Goal: Find specific fact: Find specific fact

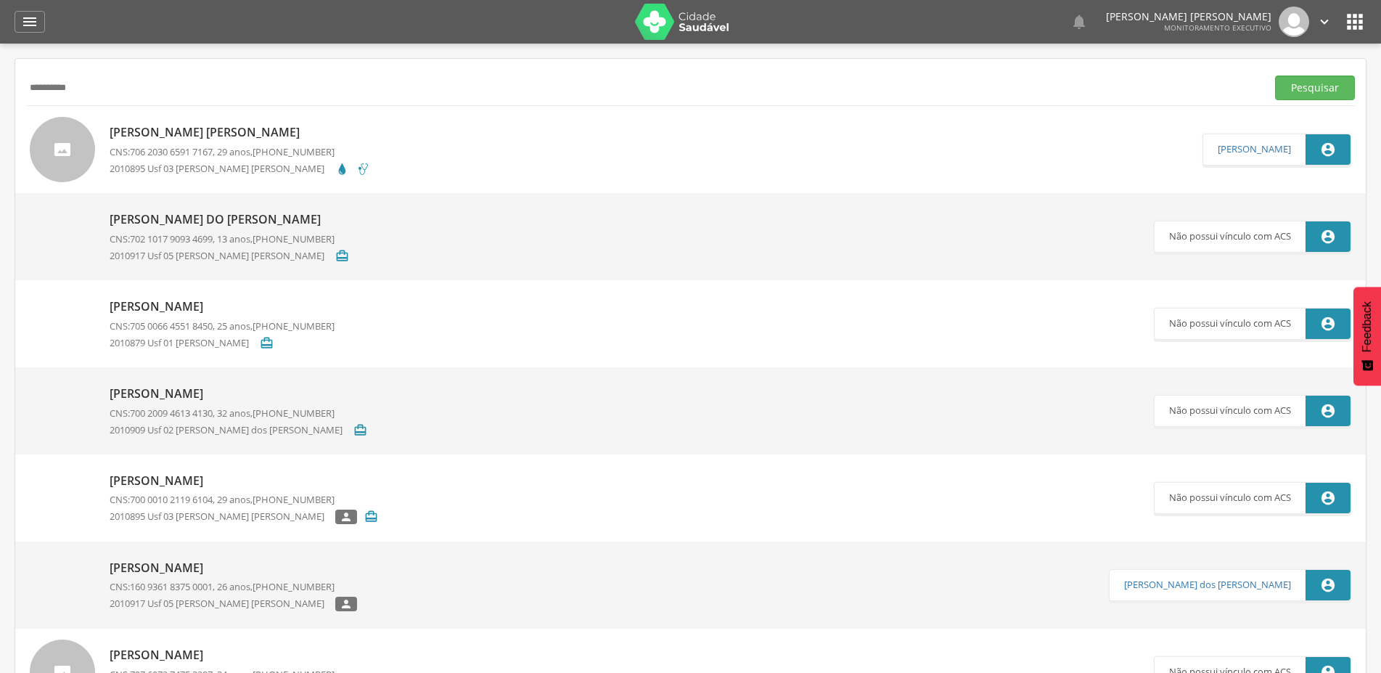
click at [1275, 75] on button "Pesquisar" at bounding box center [1315, 87] width 80 height 25
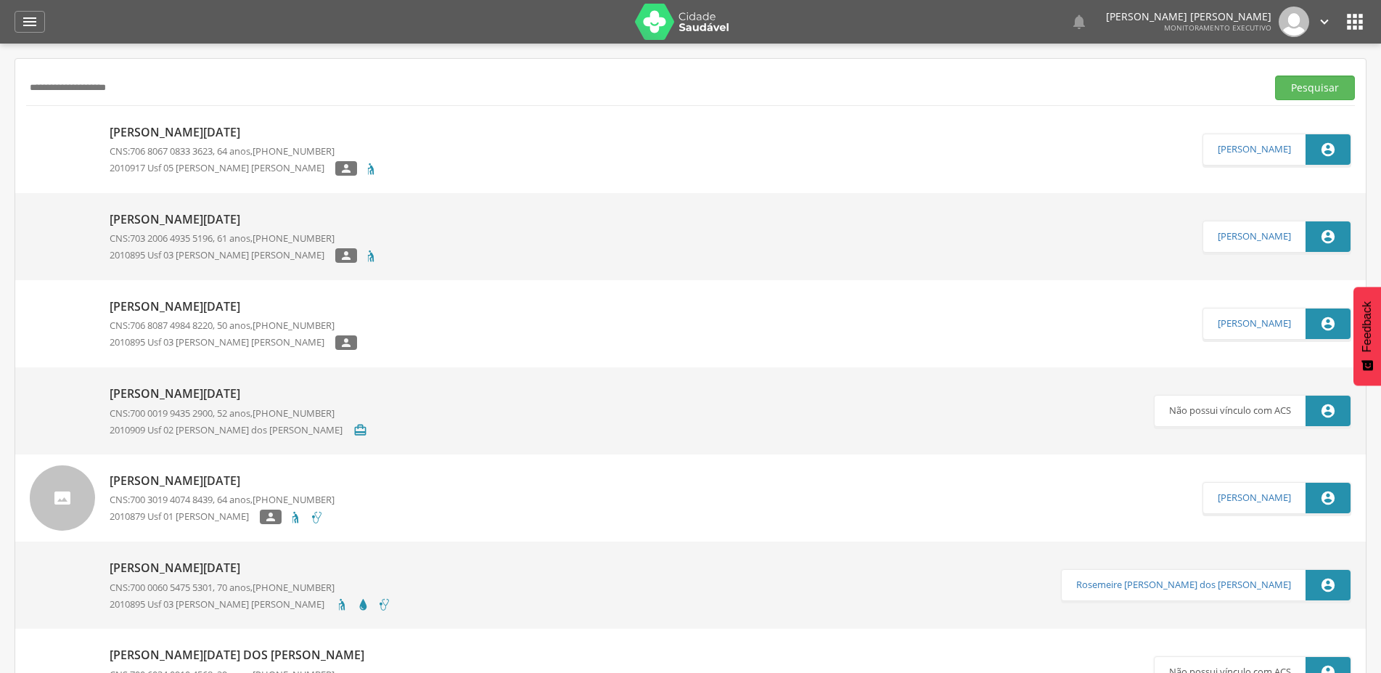
type input "**********"
click at [1275, 75] on button "Pesquisar" at bounding box center [1315, 87] width 80 height 25
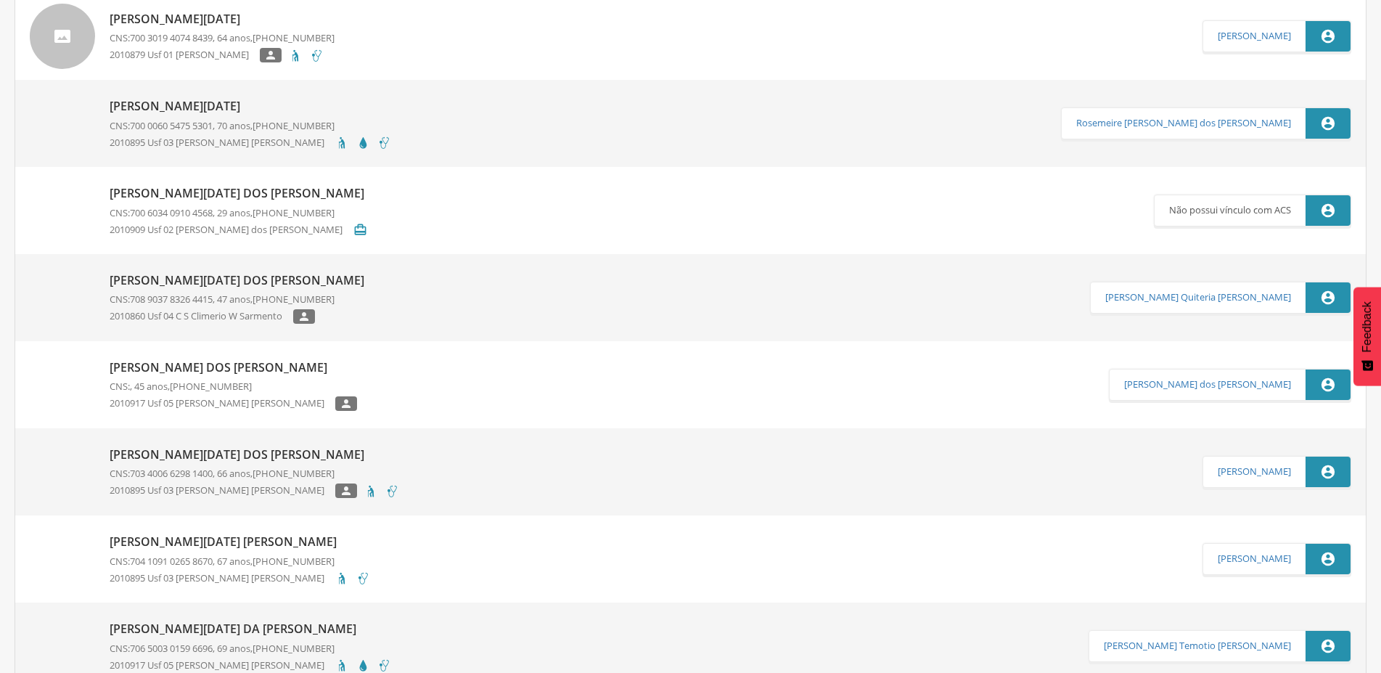
scroll to position [518, 0]
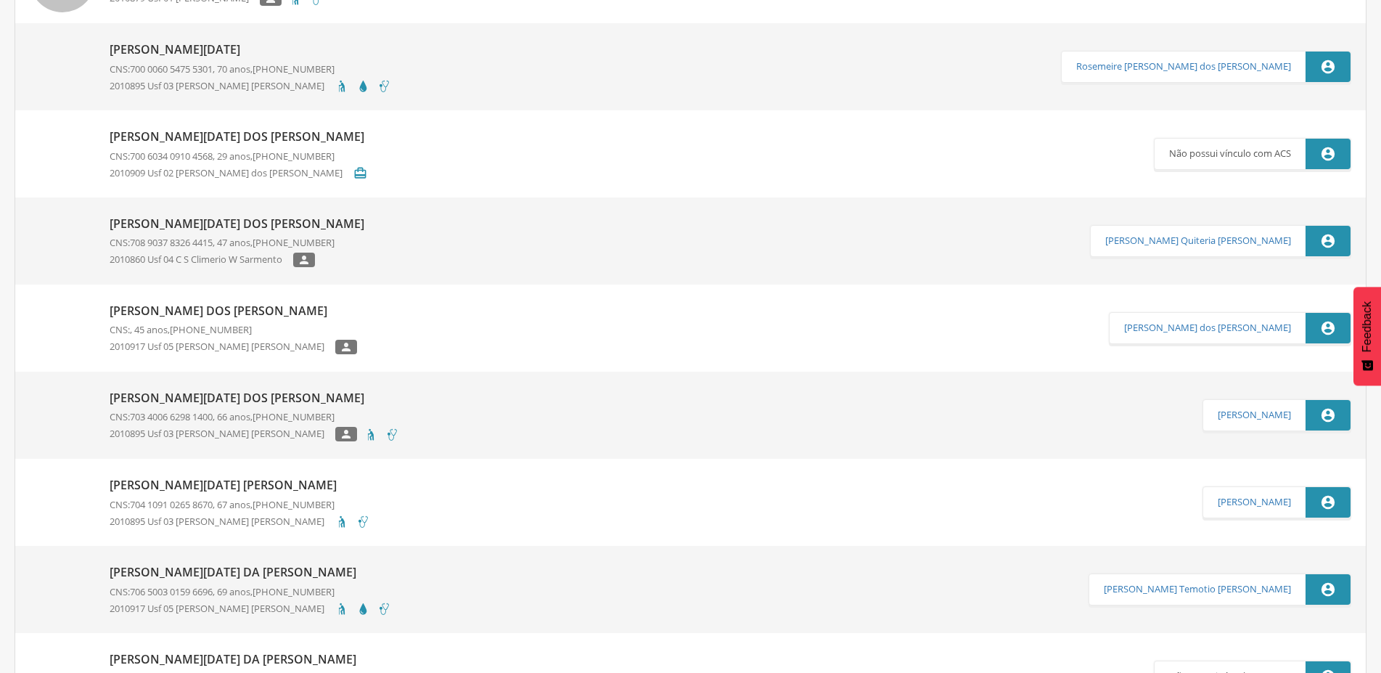
click at [286, 485] on p "[PERSON_NAME][DATE] [PERSON_NAME]" at bounding box center [240, 485] width 261 height 17
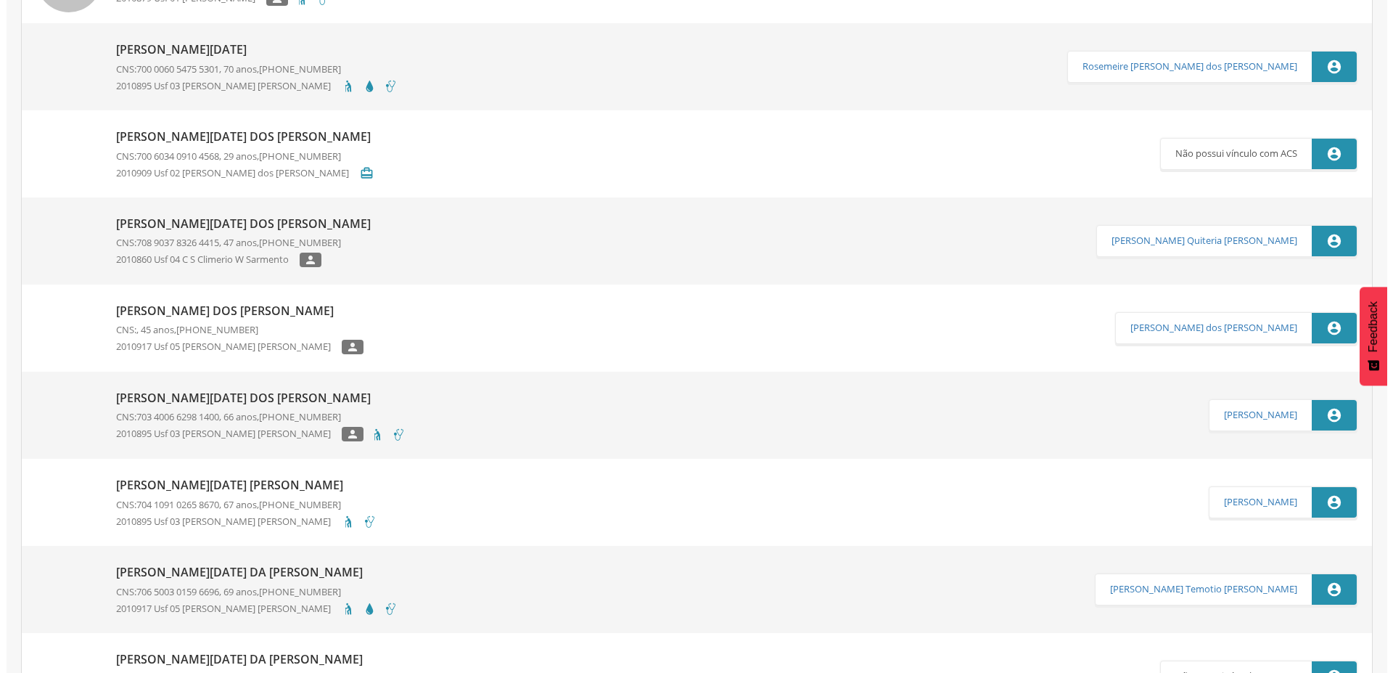
scroll to position [44, 0]
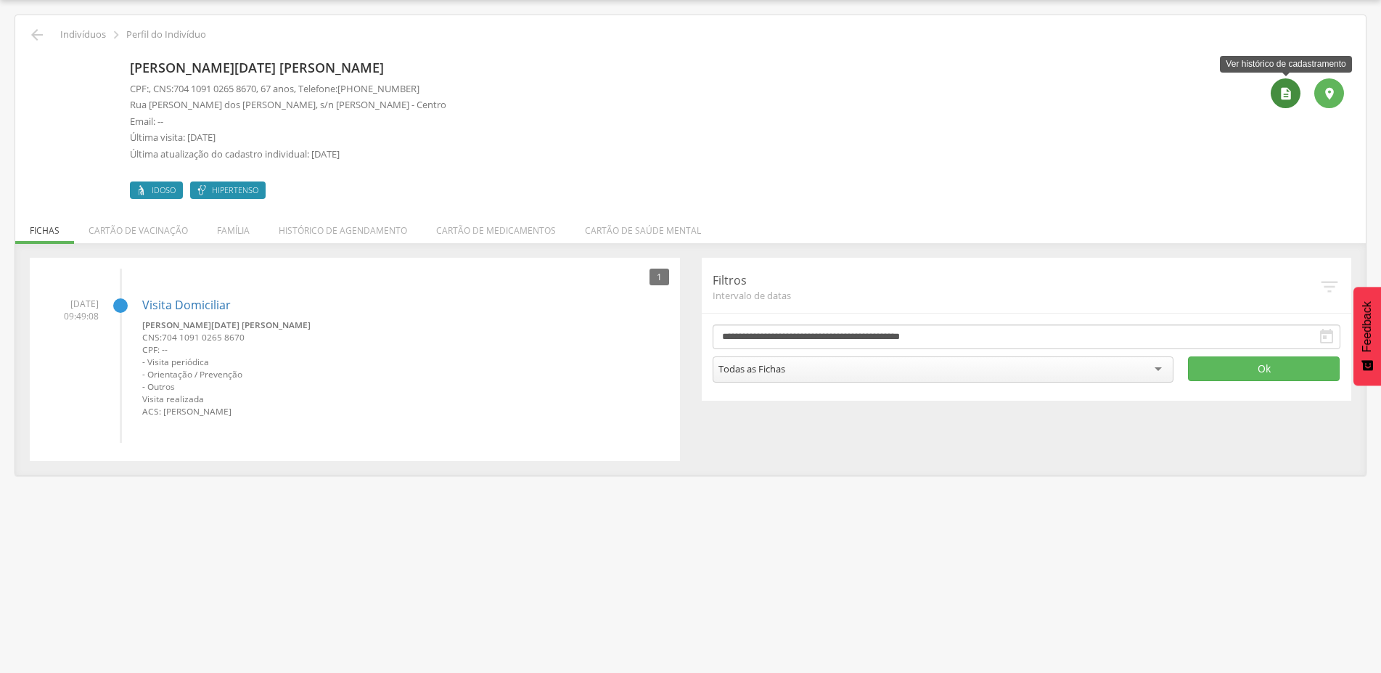
click at [1290, 99] on icon "" at bounding box center [1286, 93] width 15 height 15
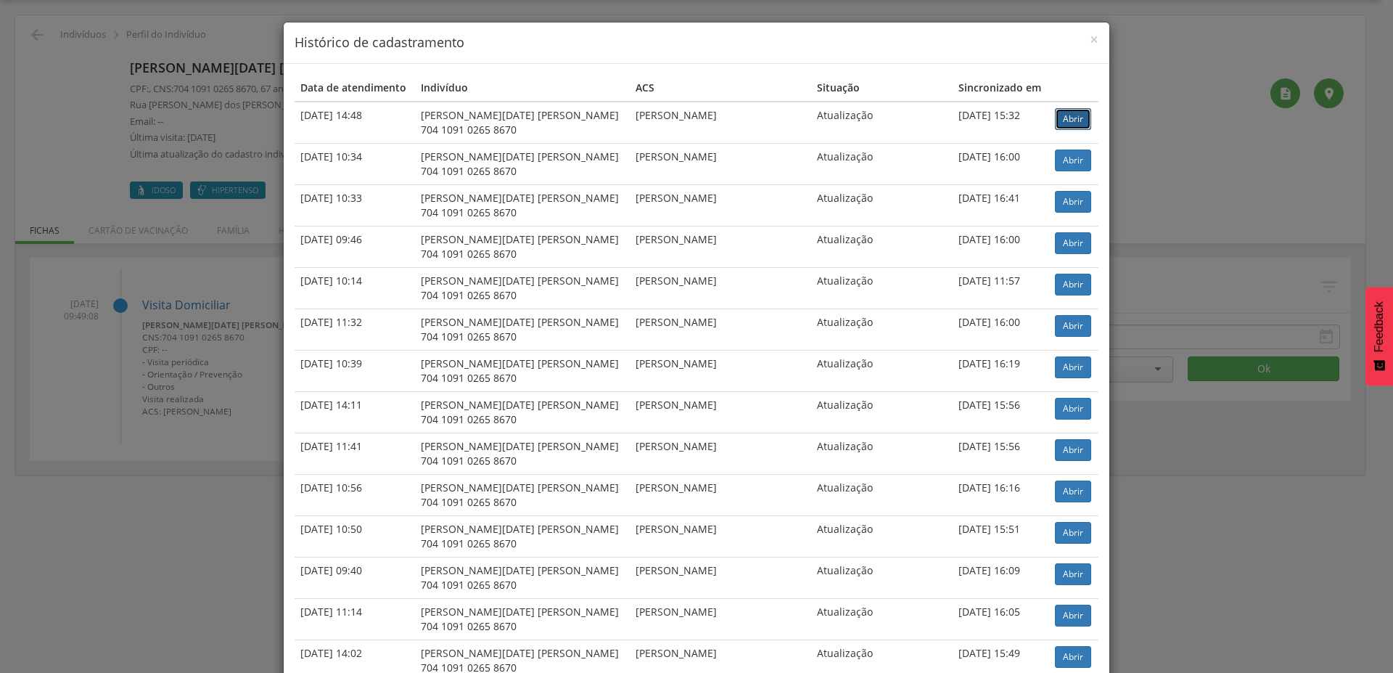
click at [1062, 118] on link "Abrir" at bounding box center [1073, 119] width 36 height 22
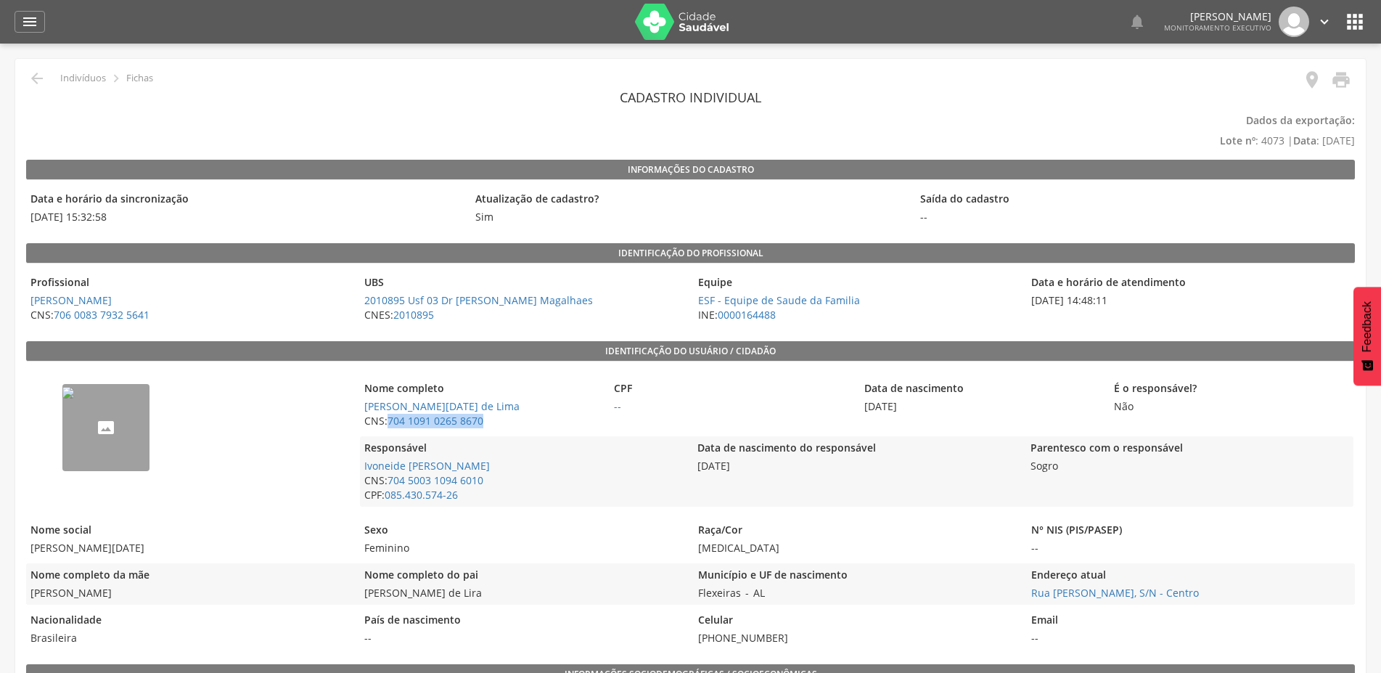
drag, startPoint x: 388, startPoint y: 425, endPoint x: 490, endPoint y: 429, distance: 102.4
click at [490, 429] on div "Nome completo Vera Lucia Merquiades de Lima CNS: 704 1091 0265 8670" at bounding box center [481, 405] width 243 height 56
copy span "704 1091 0265 8670"
